Goal: Transaction & Acquisition: Purchase product/service

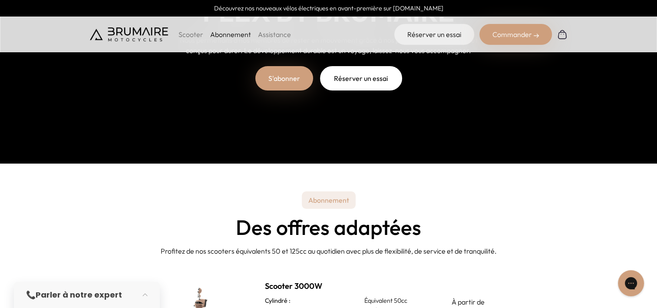
scroll to position [261, 0]
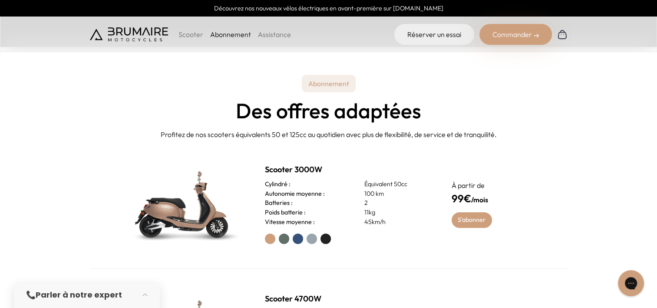
click at [286, 238] on label at bounding box center [284, 238] width 10 height 10
click at [295, 239] on label at bounding box center [298, 238] width 10 height 10
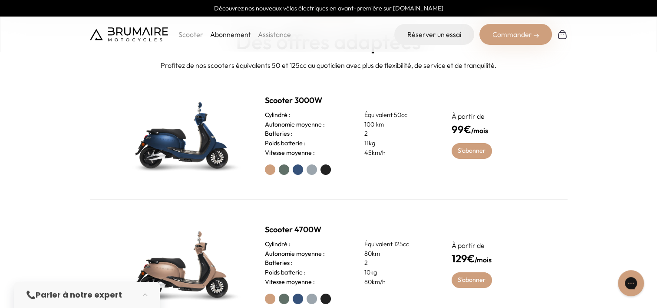
scroll to position [391, 0]
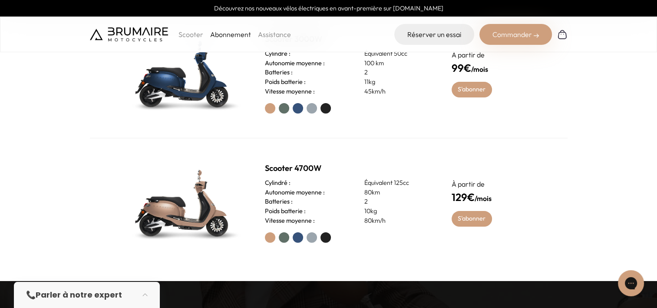
click at [287, 238] on label at bounding box center [284, 237] width 10 height 10
click at [296, 238] on label at bounding box center [298, 237] width 10 height 10
click at [309, 238] on label at bounding box center [312, 237] width 10 height 10
click at [319, 239] on div at bounding box center [348, 237] width 166 height 10
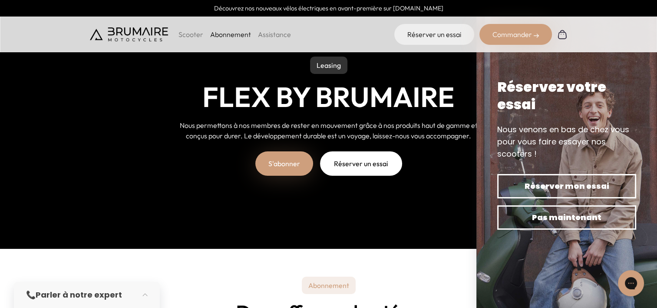
scroll to position [0, 0]
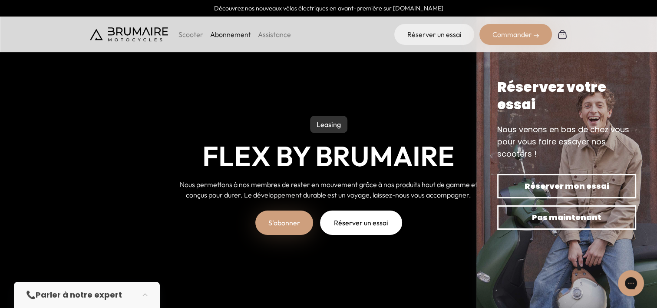
click at [193, 35] on p "Scooter" at bounding box center [191, 34] width 25 height 10
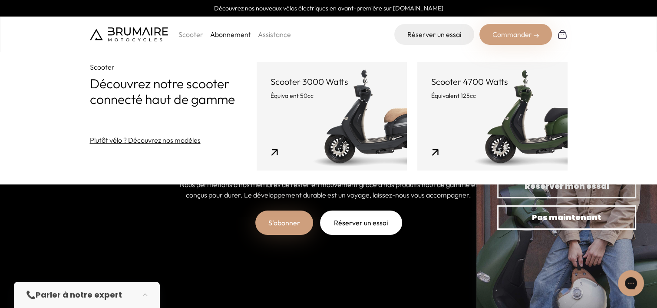
click at [454, 136] on link "Scooter 4700 Watts Équivalent 125cc" at bounding box center [492, 116] width 150 height 109
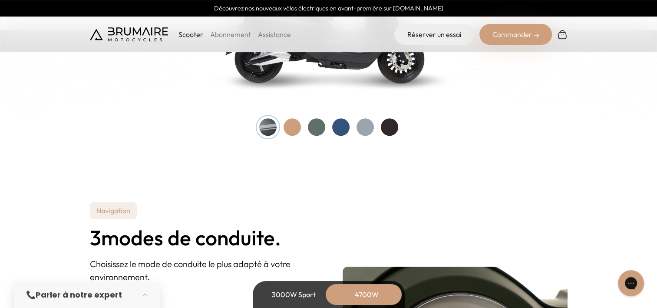
scroll to position [956, 0]
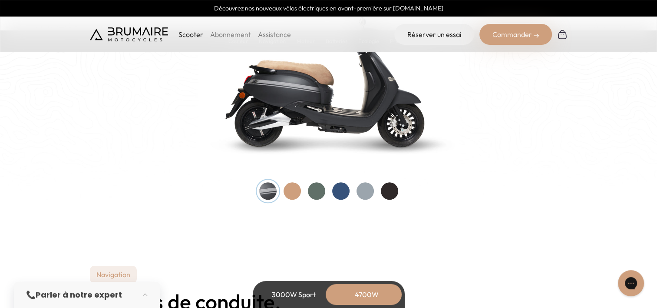
click at [285, 191] on div at bounding box center [292, 190] width 17 height 17
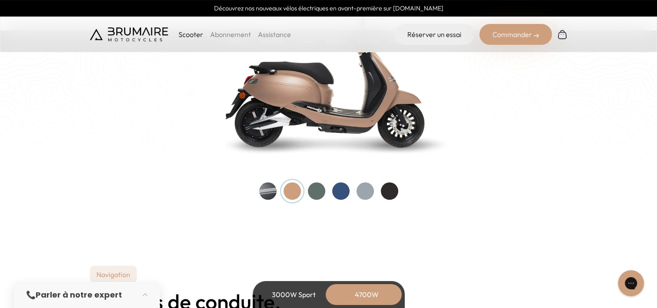
click at [305, 195] on div at bounding box center [328, 190] width 139 height 17
click at [314, 194] on div at bounding box center [316, 190] width 17 height 17
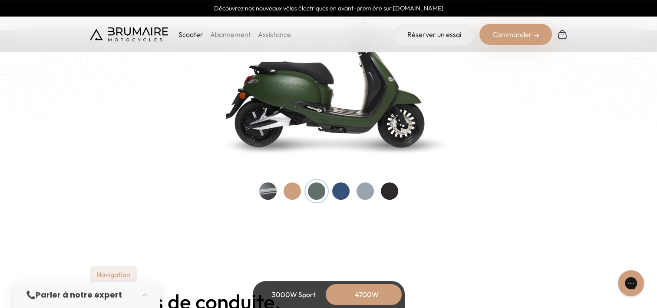
click at [340, 192] on div at bounding box center [340, 190] width 17 height 17
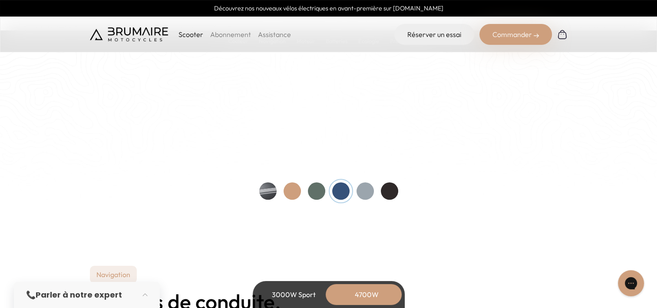
scroll to position [912, 0]
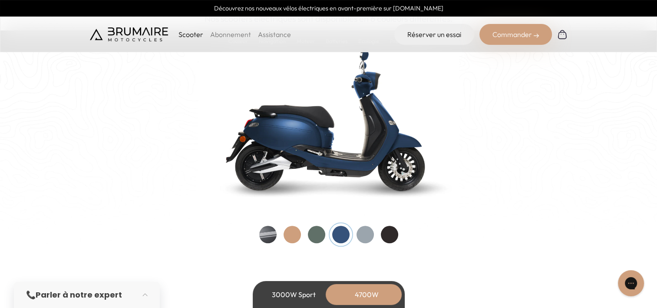
click at [355, 226] on div at bounding box center [328, 233] width 139 height 17
drag, startPoint x: 365, startPoint y: 229, endPoint x: 380, endPoint y: 232, distance: 15.4
click at [365, 229] on div at bounding box center [365, 233] width 17 height 17
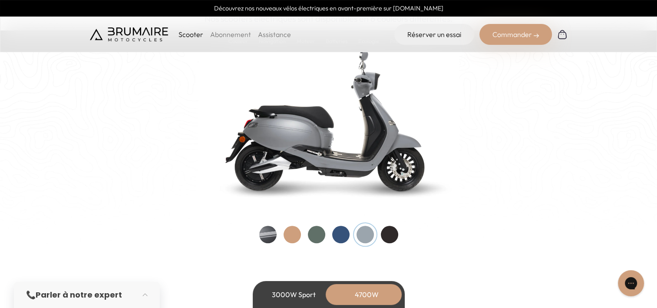
click at [391, 235] on div at bounding box center [389, 233] width 17 height 17
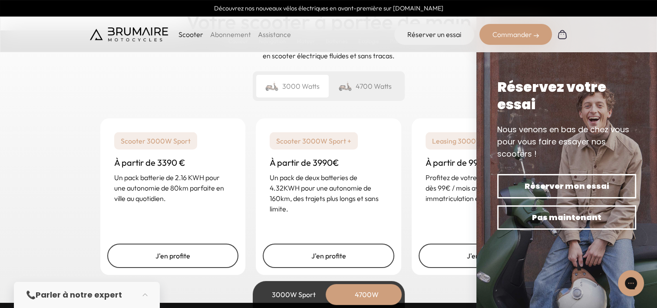
scroll to position [2215, 0]
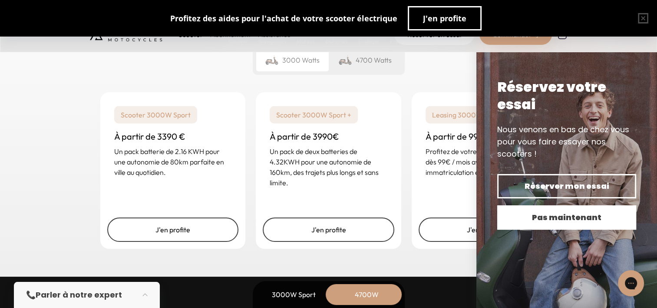
click at [566, 218] on span "Pas maintenant" at bounding box center [567, 217] width 109 height 12
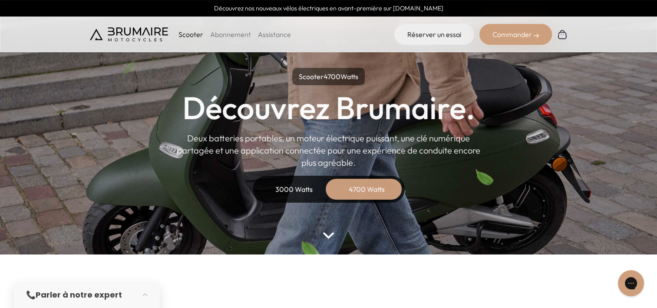
scroll to position [43, 0]
